Goal: Task Accomplishment & Management: Use online tool/utility

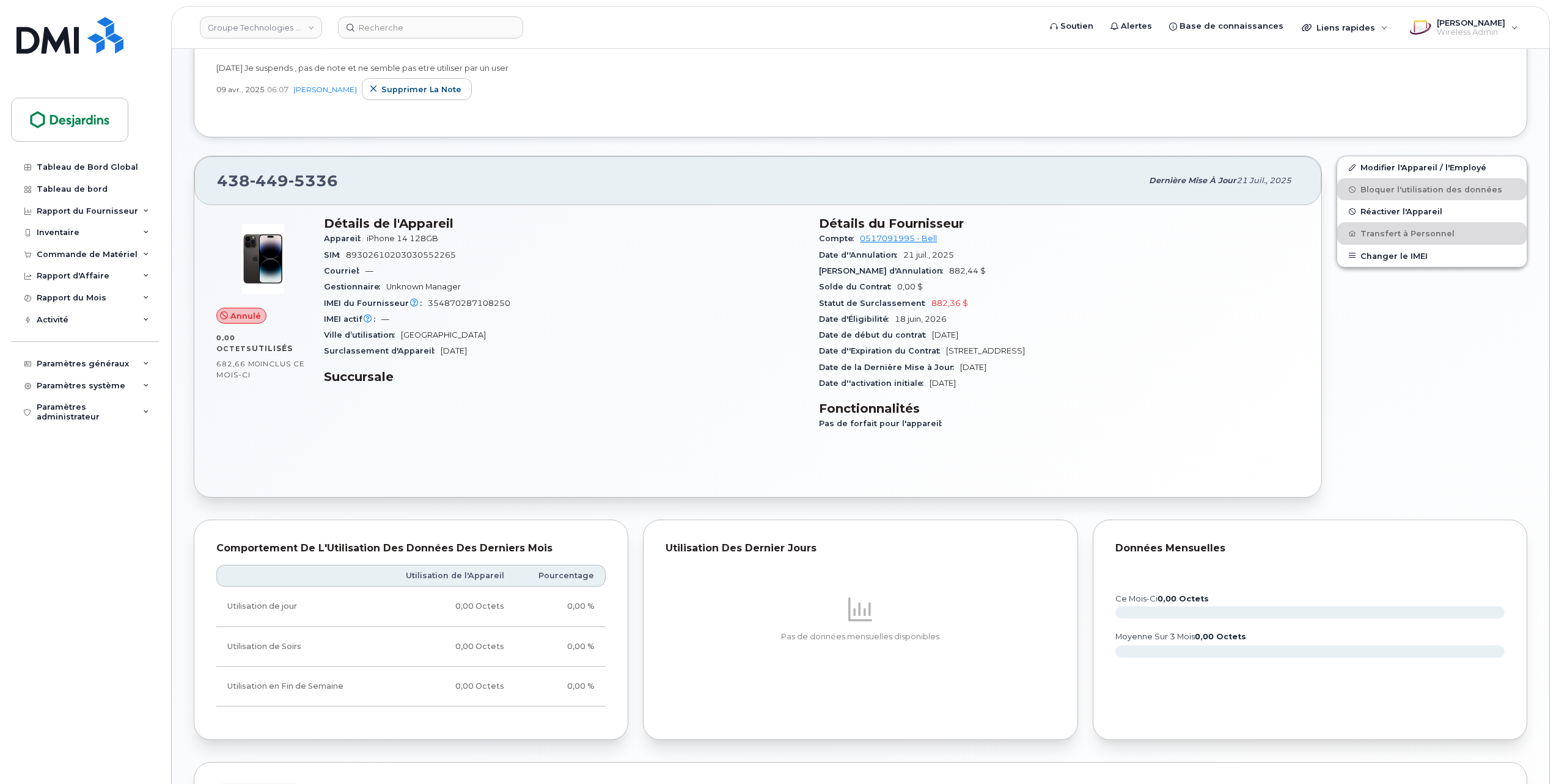
scroll to position [366, 0]
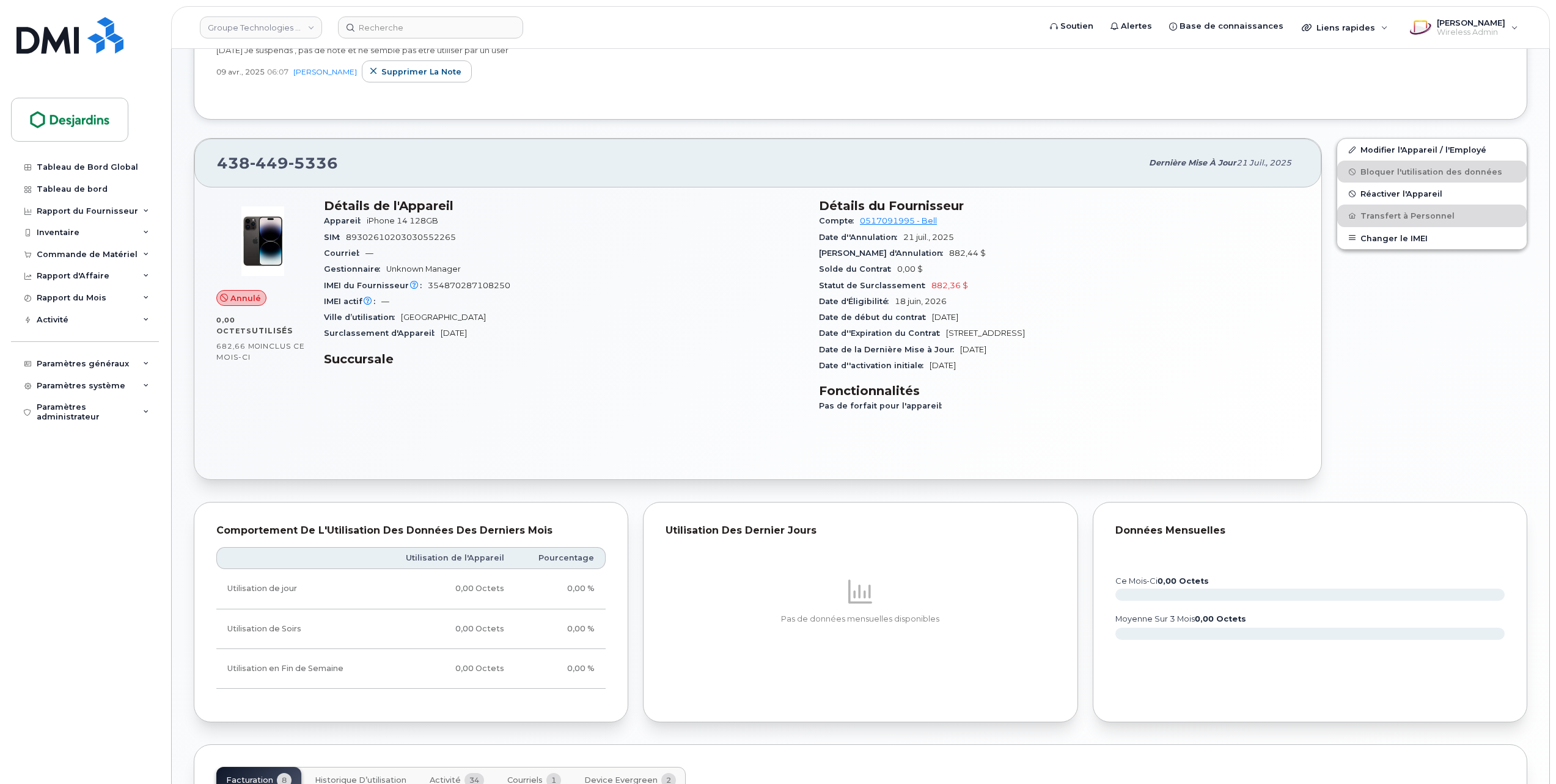
click at [577, 380] on div "Détails de l'Appareil Appareil iPhone 14 128GB SIM [TECHNICAL_ID] Courriel — Ge…" at bounding box center [564, 311] width 495 height 240
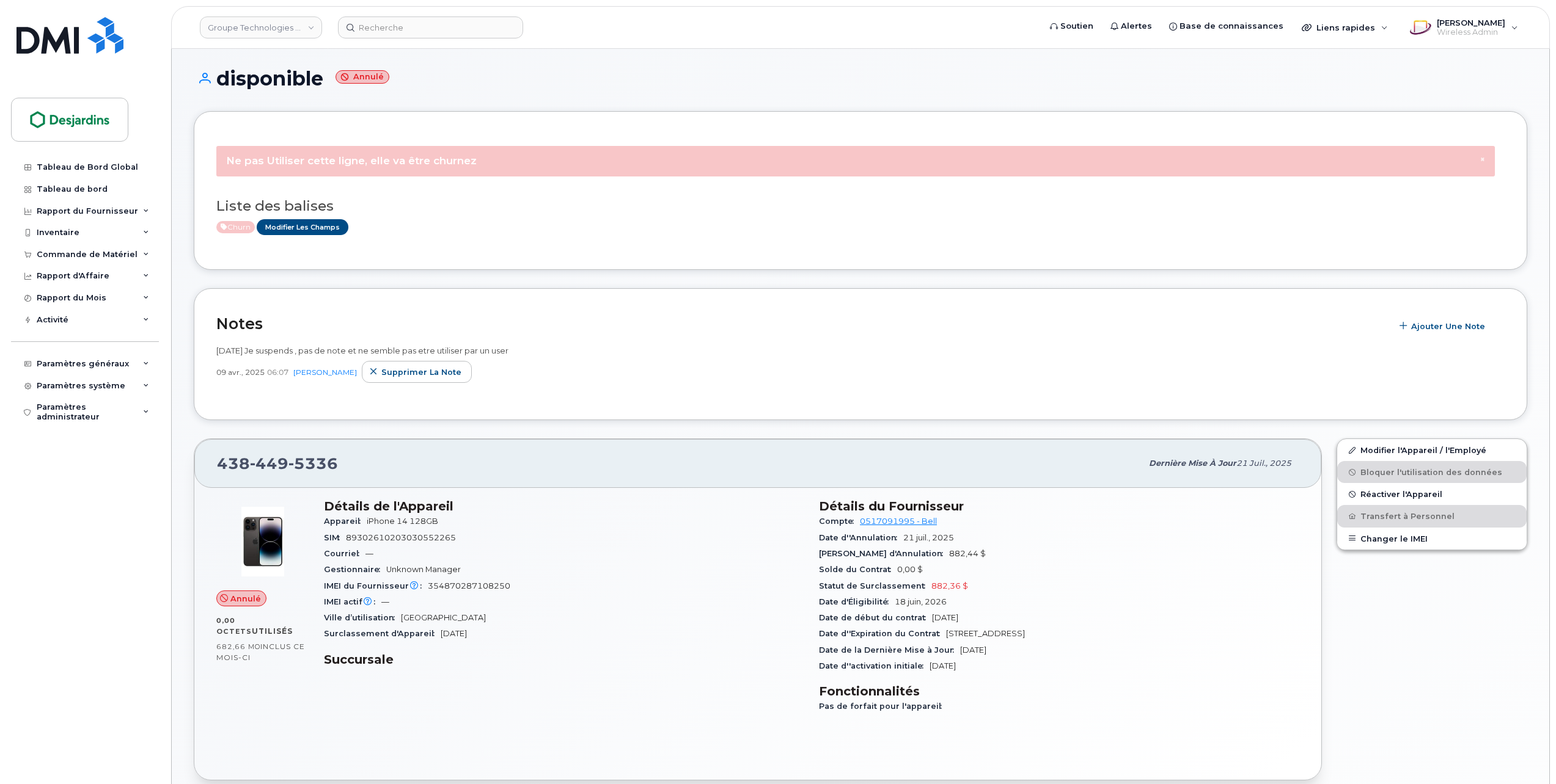
scroll to position [0, 0]
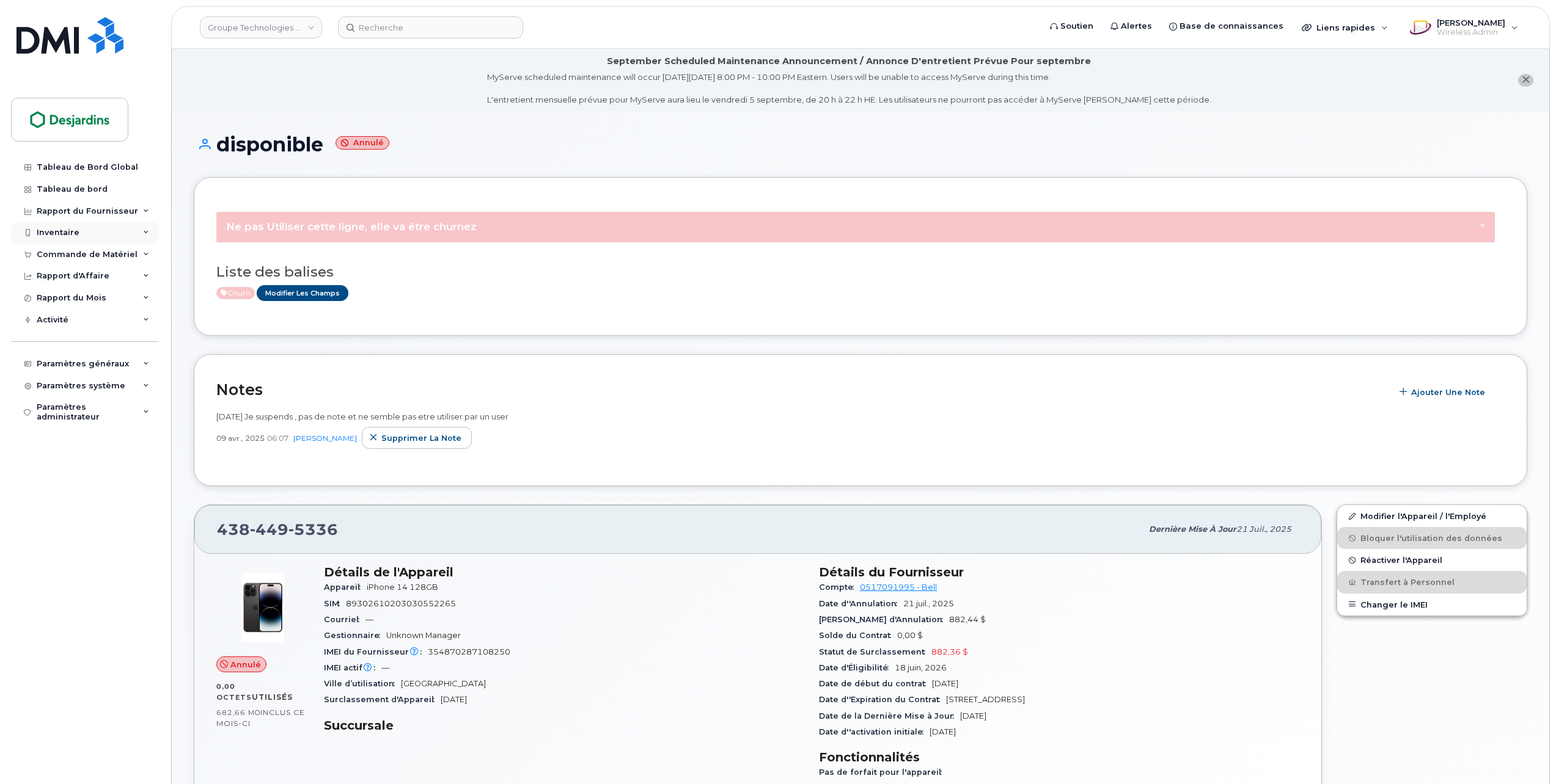
click at [88, 230] on div "Inventaire" at bounding box center [85, 232] width 148 height 22
click at [98, 250] on div "Appareils Mobile" at bounding box center [78, 255] width 72 height 11
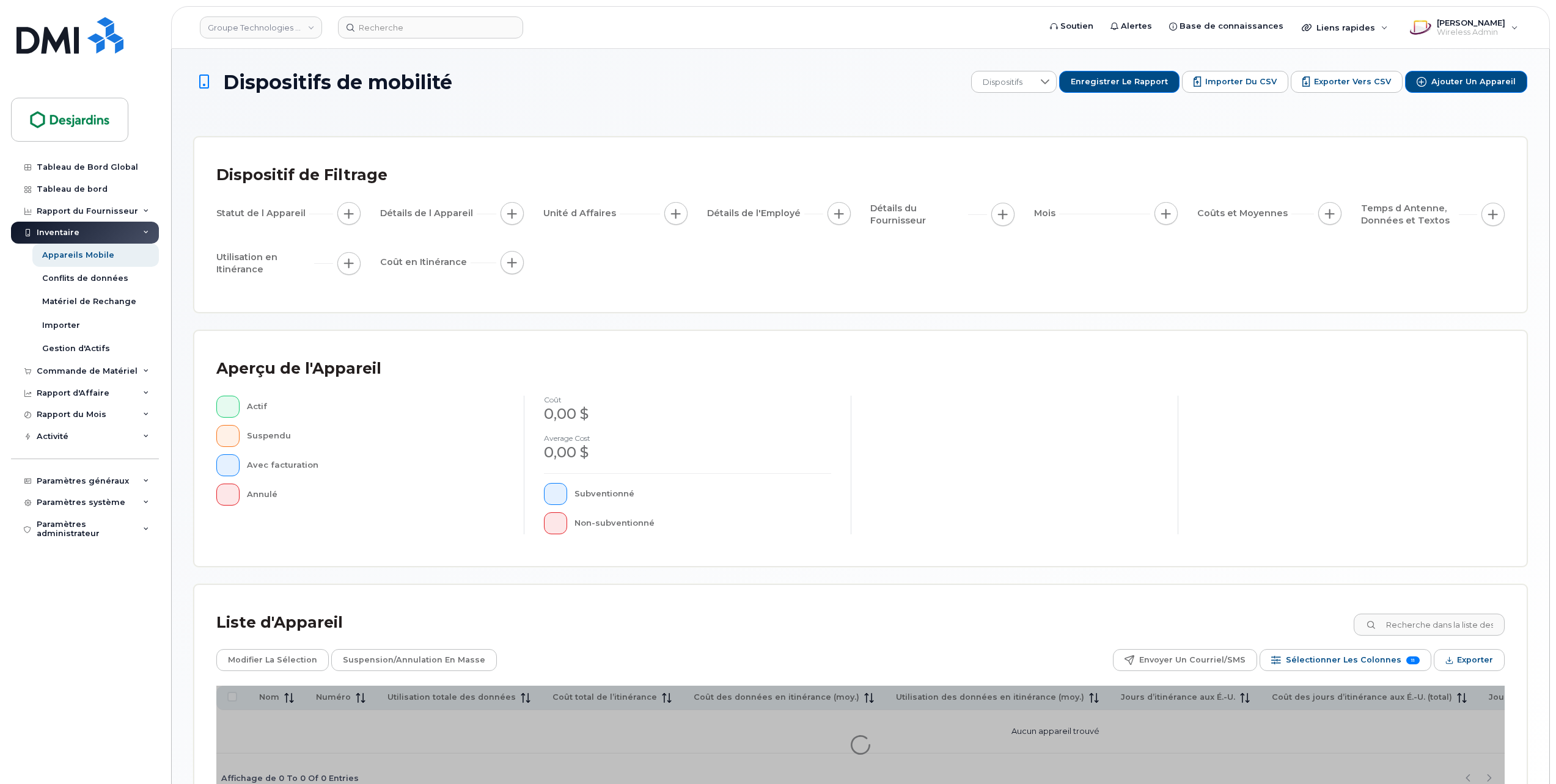
click at [229, 412] on span "button" at bounding box center [228, 407] width 2 height 10
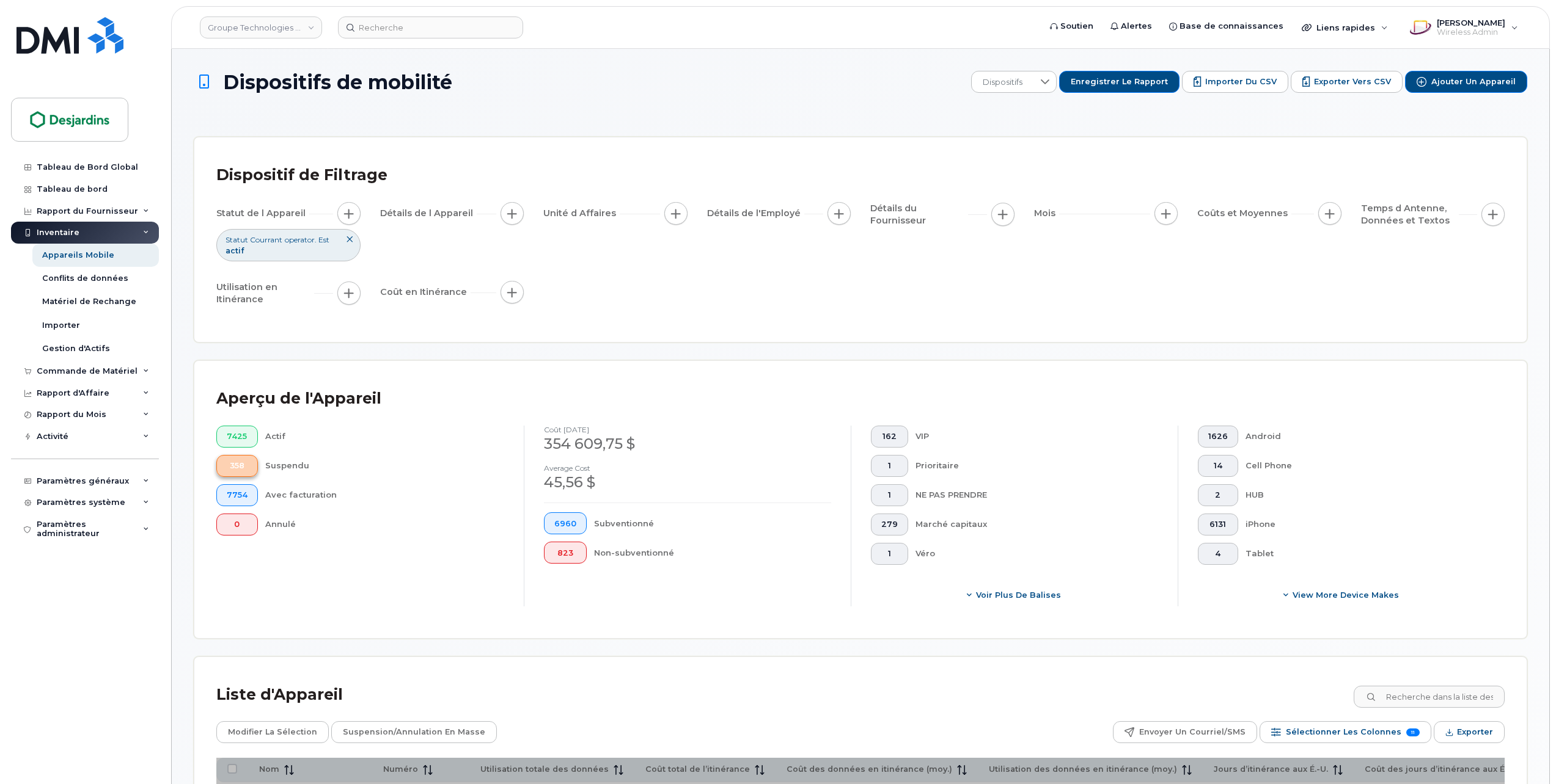
click at [228, 470] on button "358" at bounding box center [237, 465] width 41 height 22
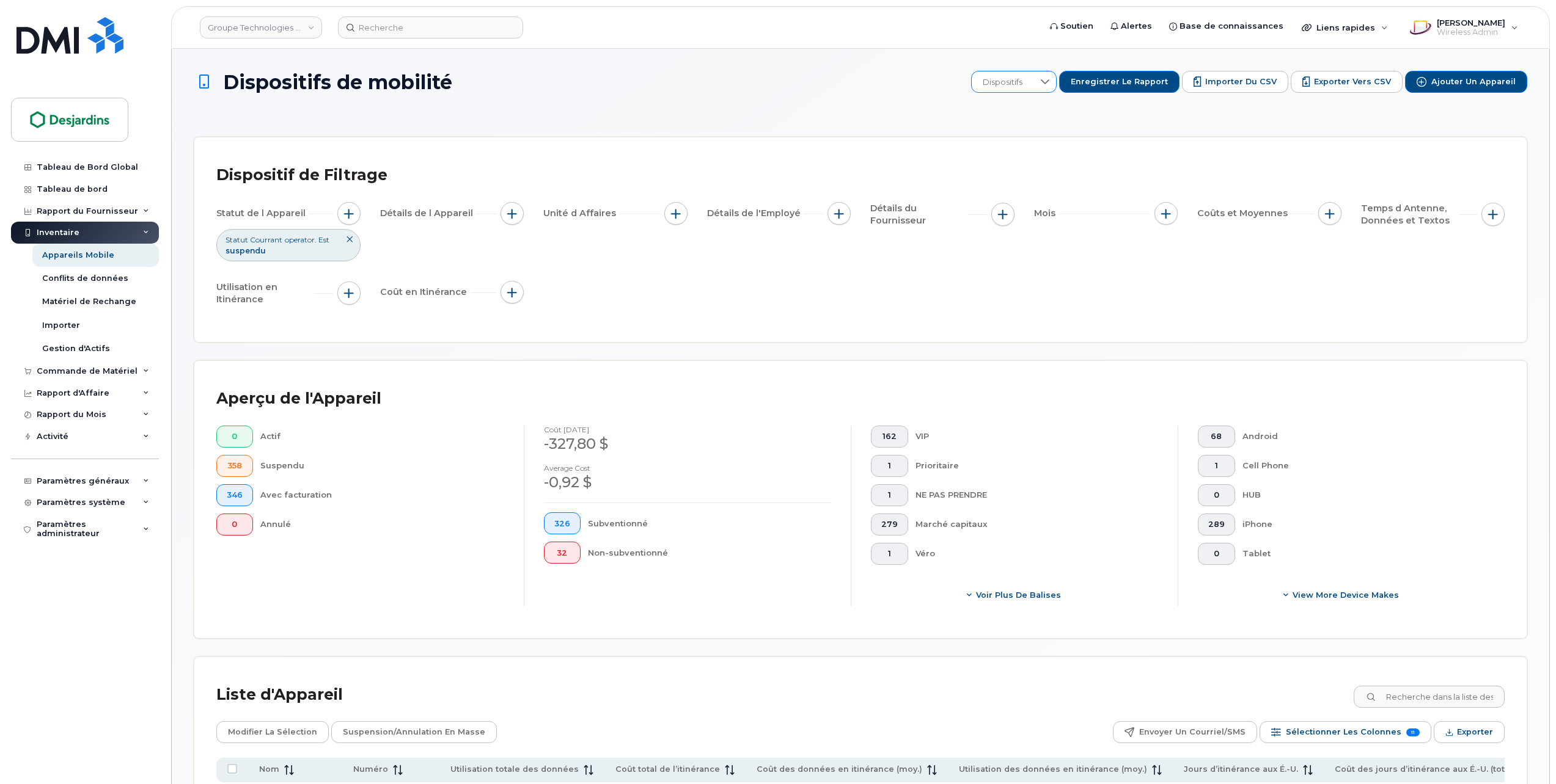
click at [1051, 75] on div "Dispositifs" at bounding box center [1014, 81] width 86 height 22
click at [1063, 225] on span "JL Validation Suspendu" at bounding box center [1046, 224] width 91 height 12
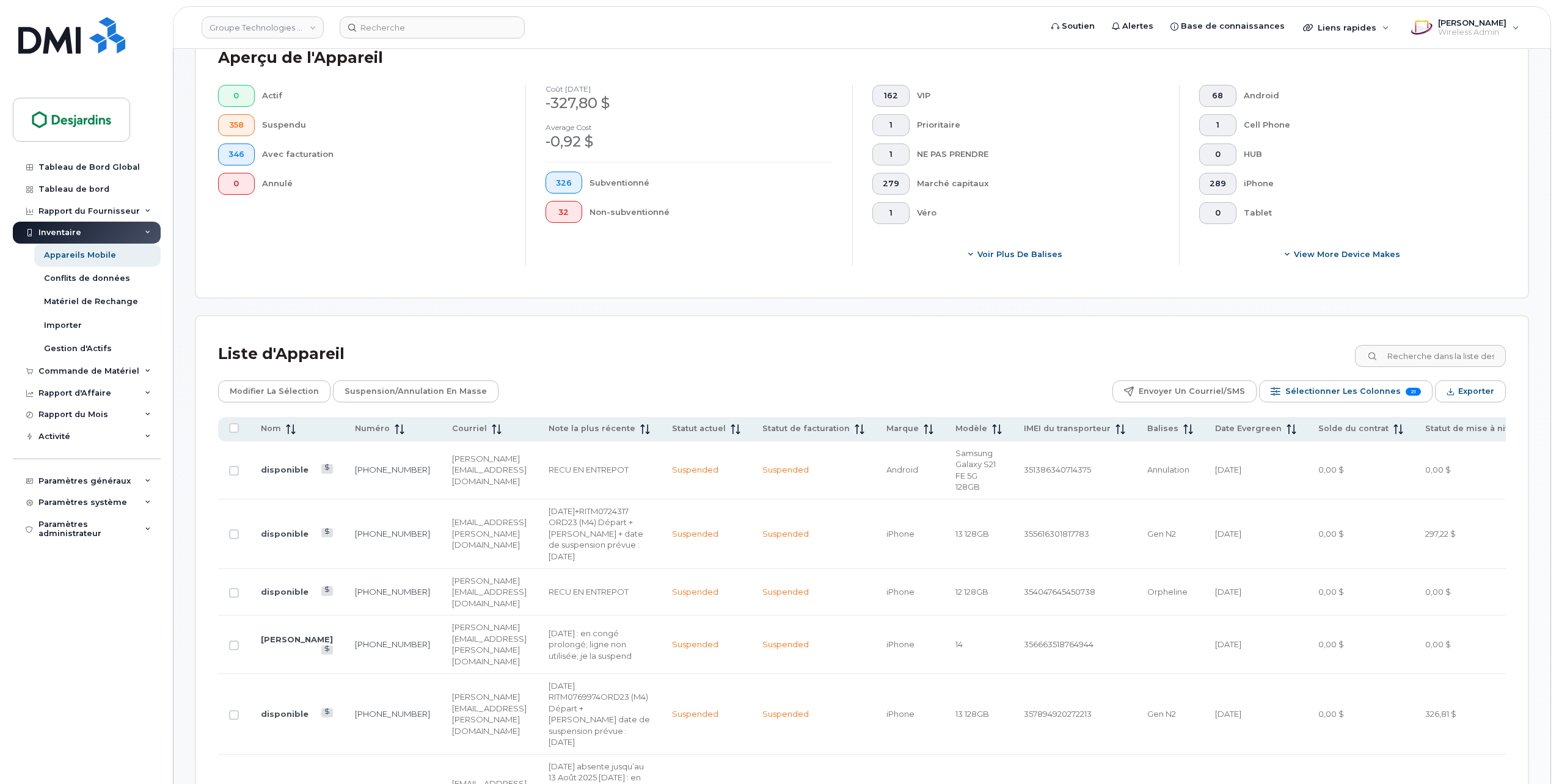
scroll to position [366, 0]
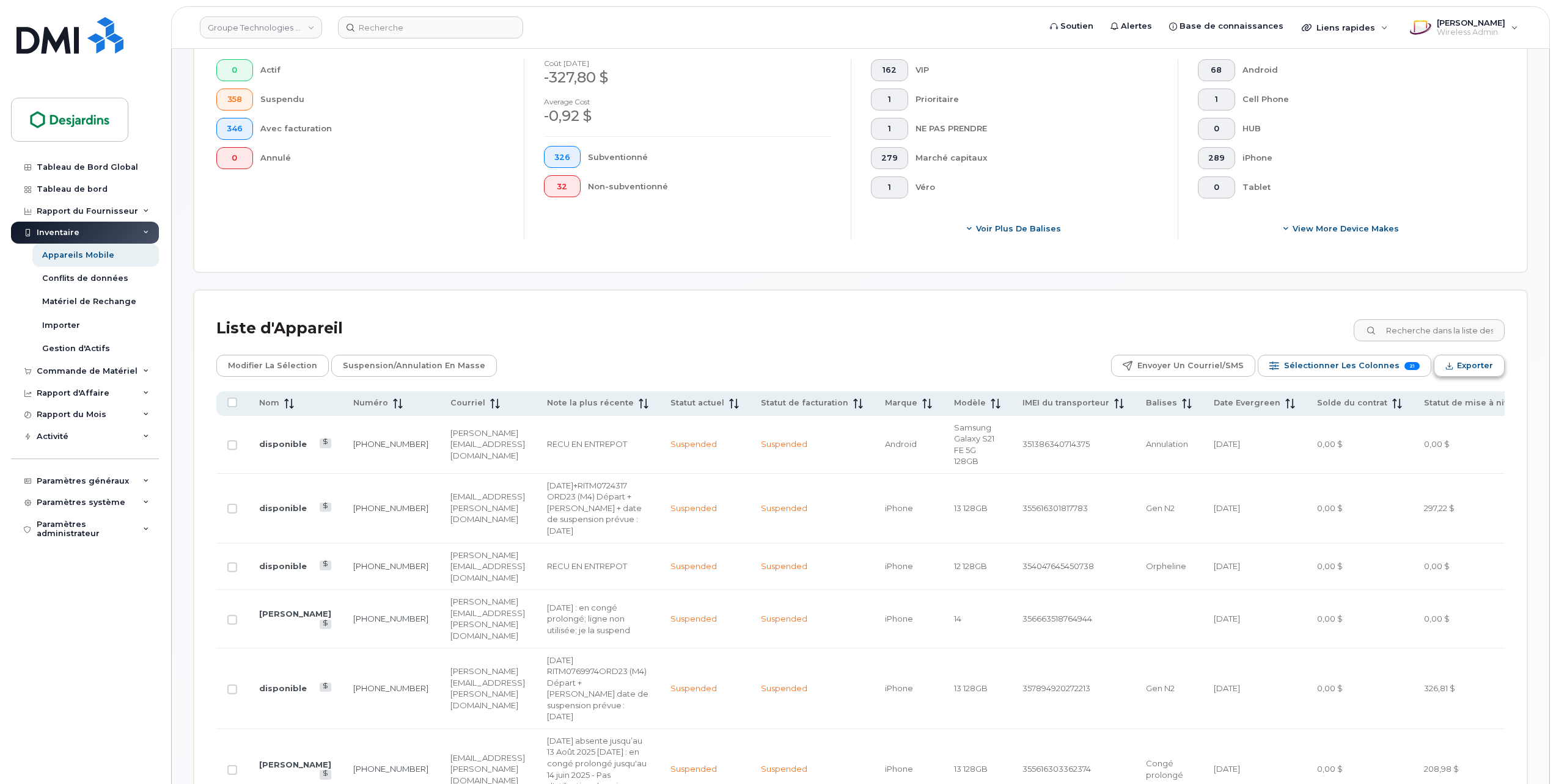
click at [1472, 366] on span "Exporter" at bounding box center [1475, 366] width 36 height 18
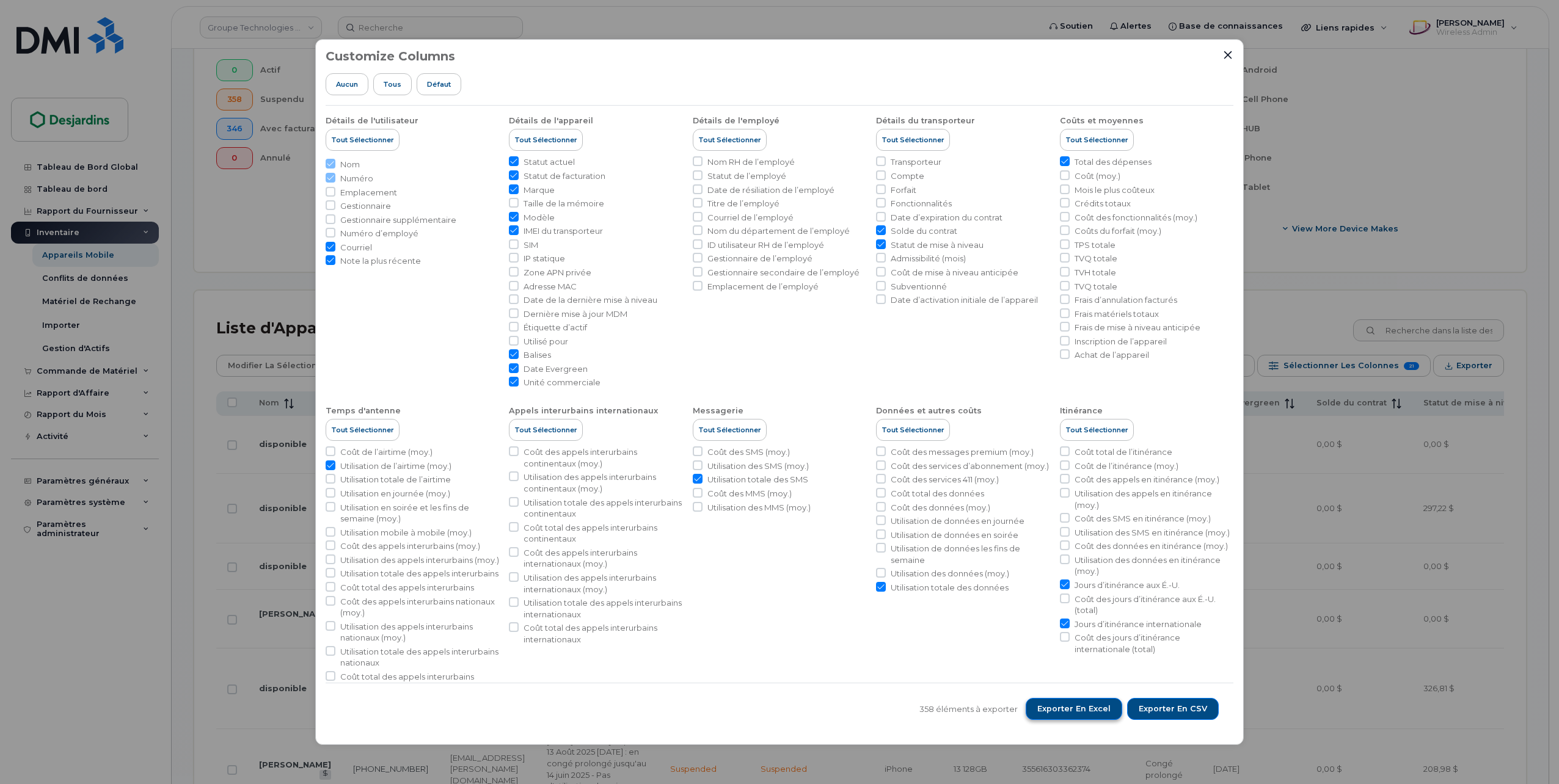
click at [1048, 710] on span "Exporter en Excel" at bounding box center [1074, 710] width 73 height 11
